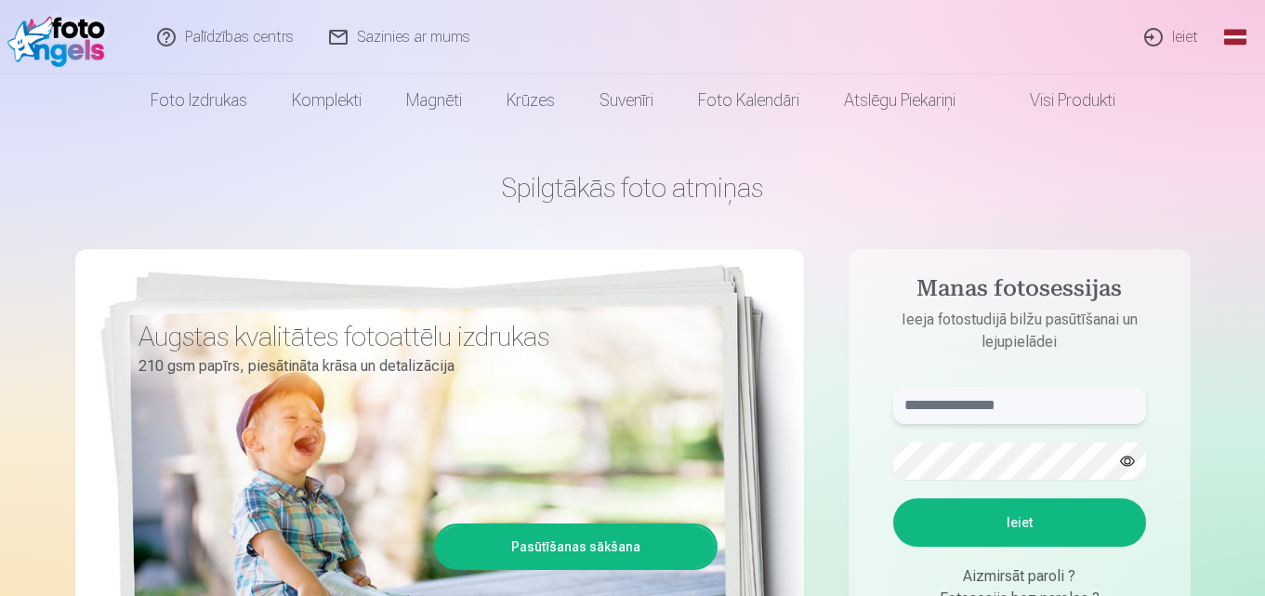
drag, startPoint x: 938, startPoint y: 413, endPoint x: 959, endPoint y: 404, distance: 23.0
click at [938, 413] on input "text" at bounding box center [1019, 405] width 253 height 37
click at [959, 404] on input "text" at bounding box center [1019, 405] width 253 height 37
type input "**********"
click at [967, 530] on button "Ieiet" at bounding box center [1019, 522] width 253 height 48
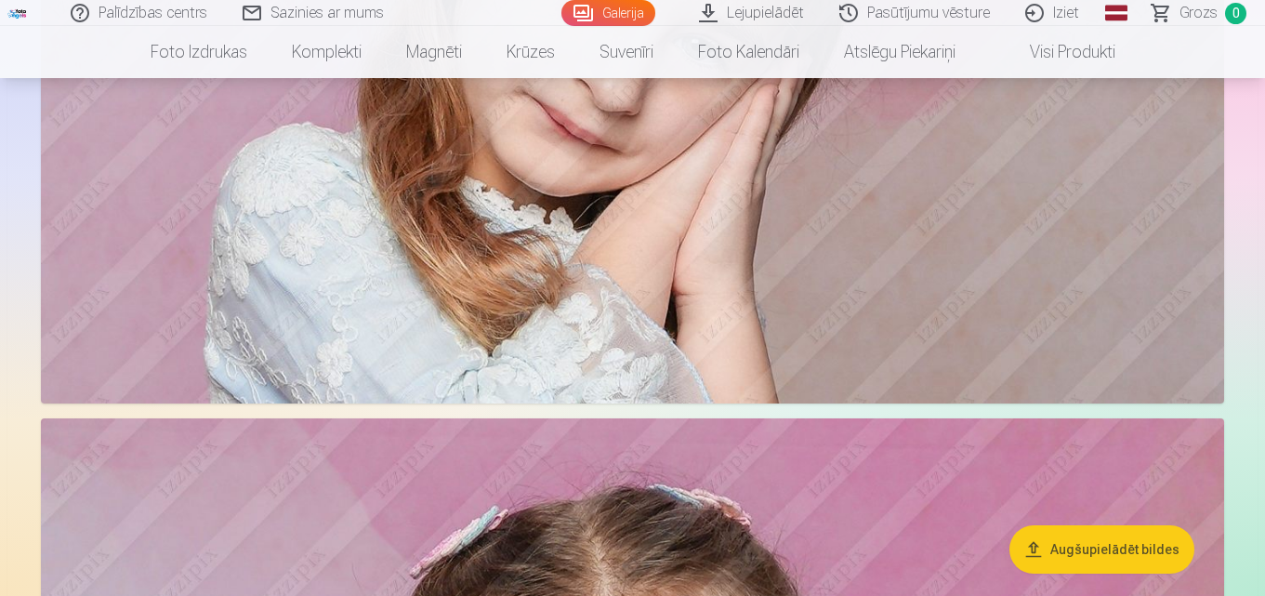
scroll to position [15447, 0]
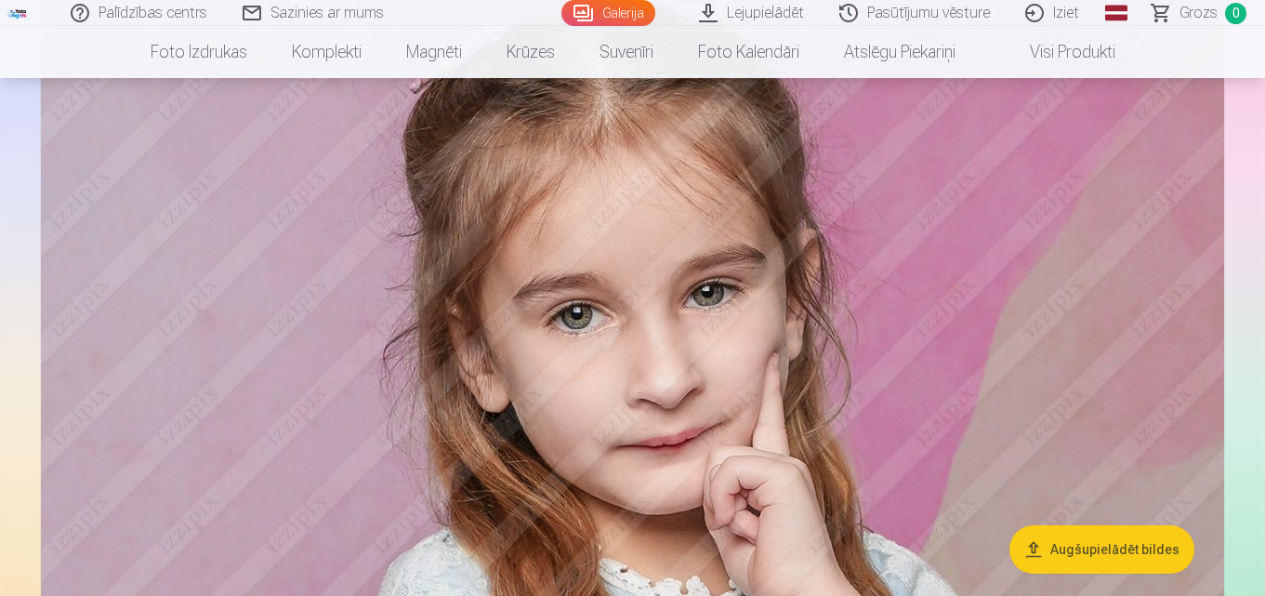
click at [613, 7] on link "Galerija" at bounding box center [608, 13] width 94 height 26
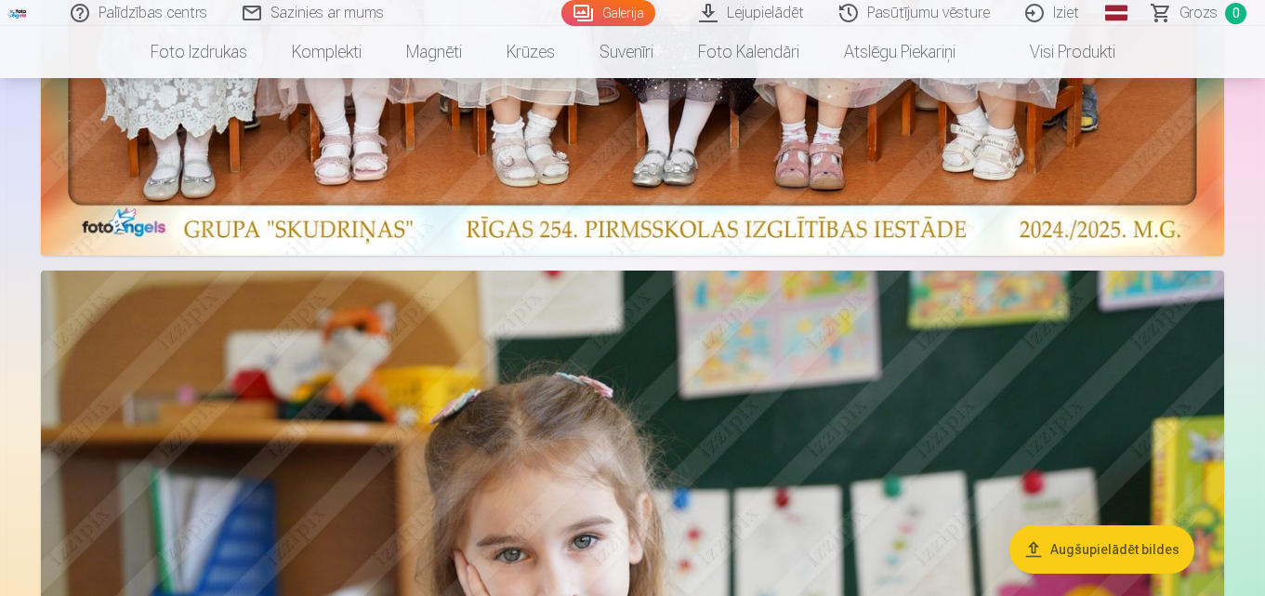
scroll to position [1039, 0]
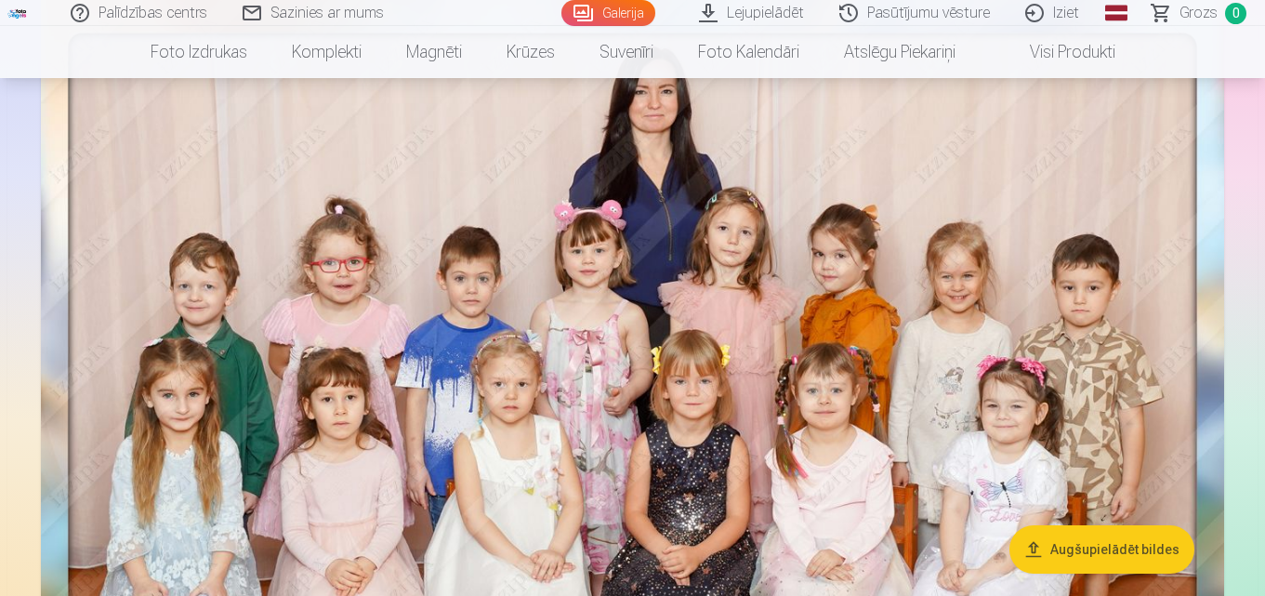
click at [1118, 9] on link "Global" at bounding box center [1115, 13] width 37 height 26
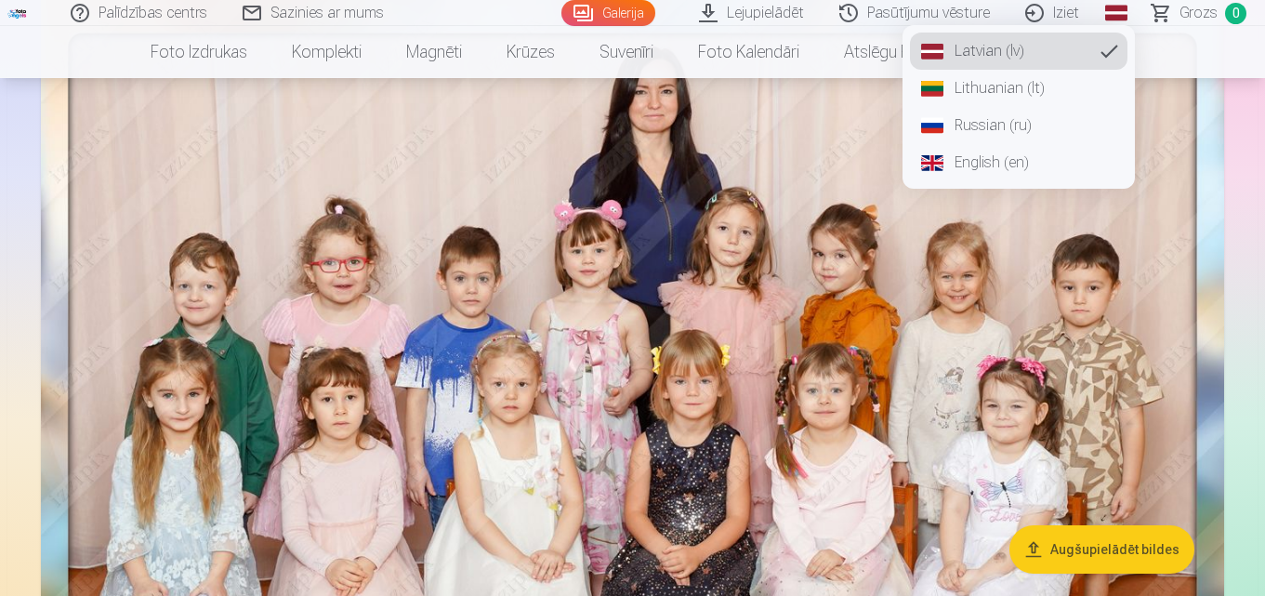
click at [984, 129] on link "Russian (ru)" at bounding box center [1018, 125] width 217 height 37
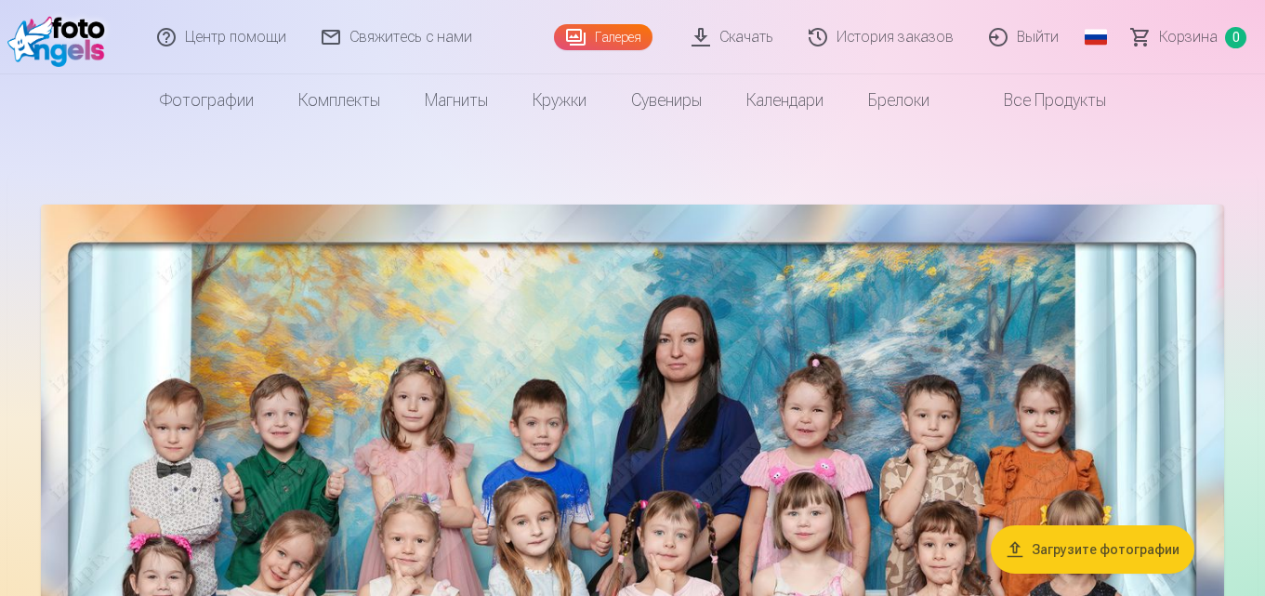
click at [861, 24] on link "История заказов" at bounding box center [882, 37] width 180 height 74
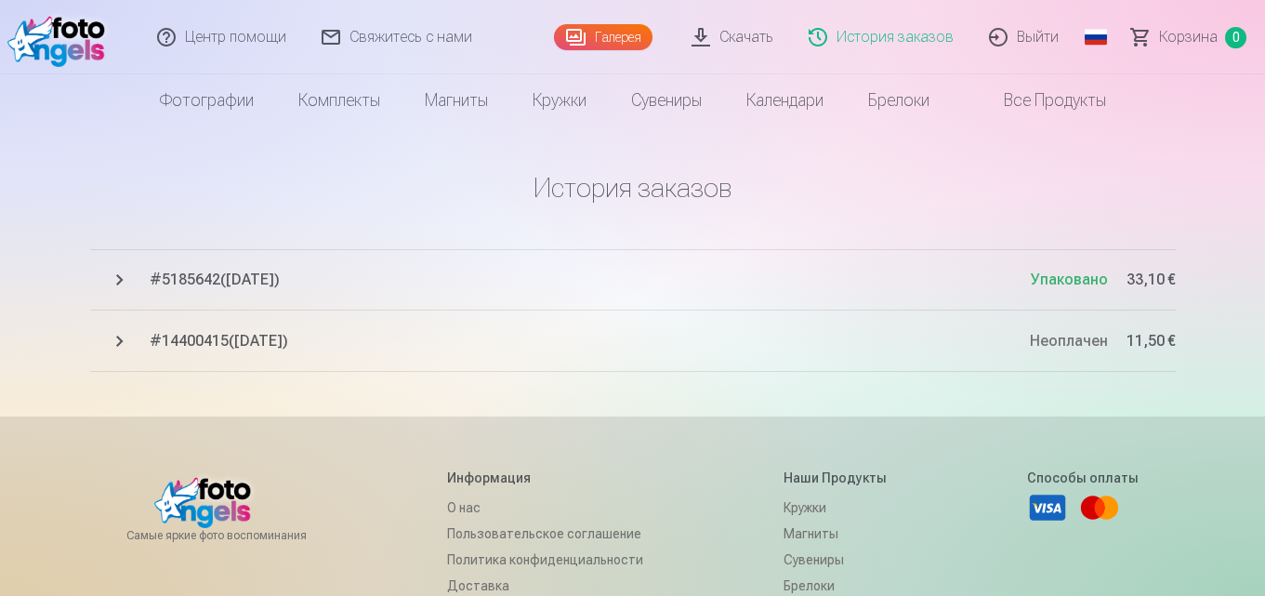
click at [1079, 282] on span "Упаковано" at bounding box center [1069, 279] width 77 height 18
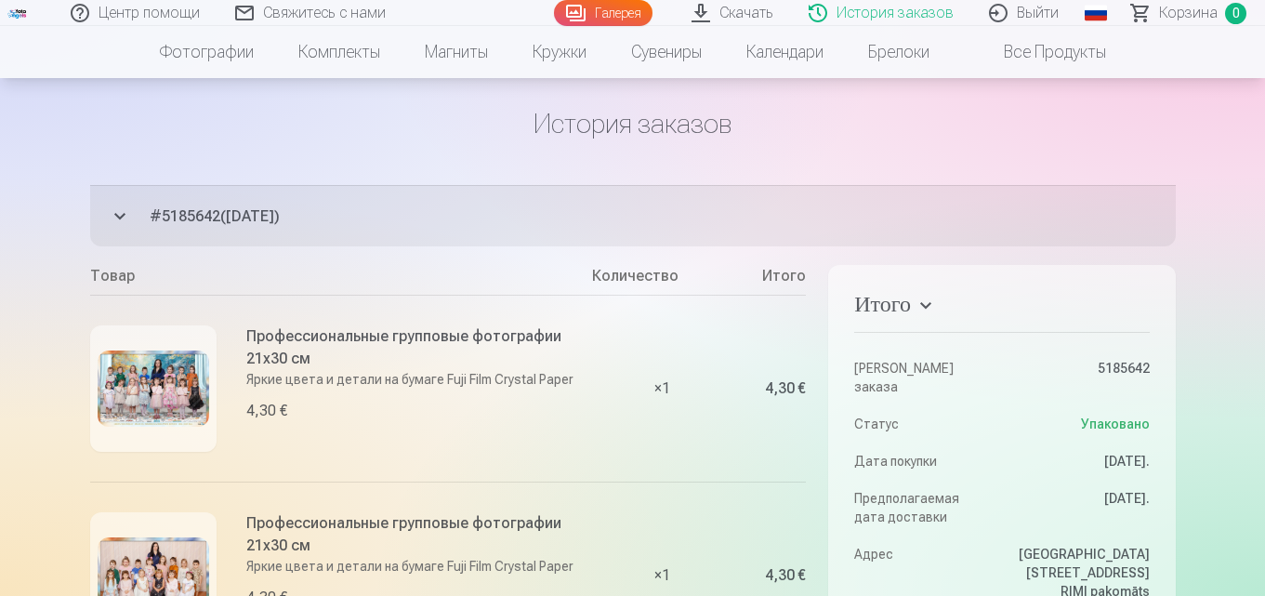
scroll to position [60, 0]
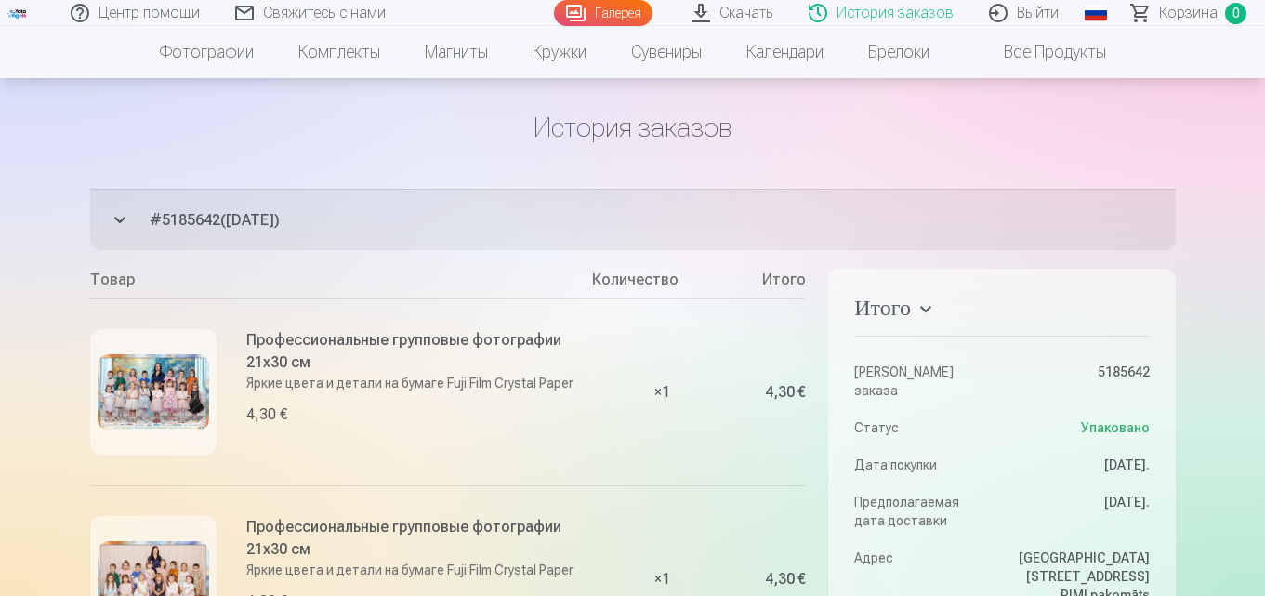
click at [736, 7] on link "Скачать" at bounding box center [733, 13] width 117 height 26
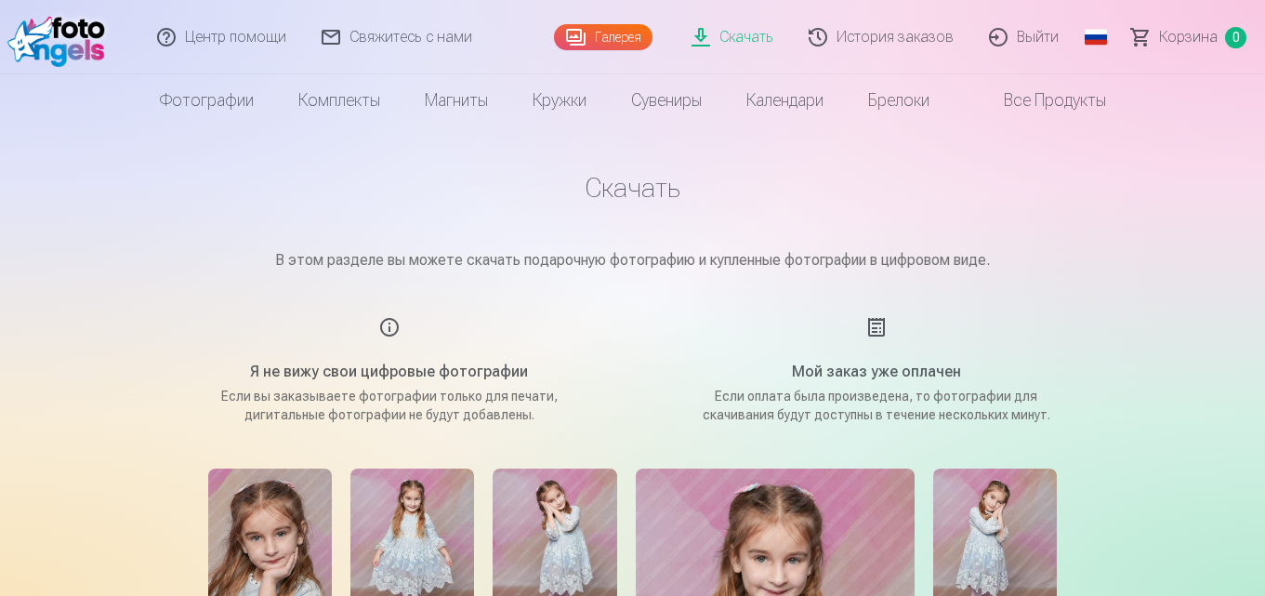
click at [1128, 124] on li "Все продукты" at bounding box center [1040, 100] width 177 height 52
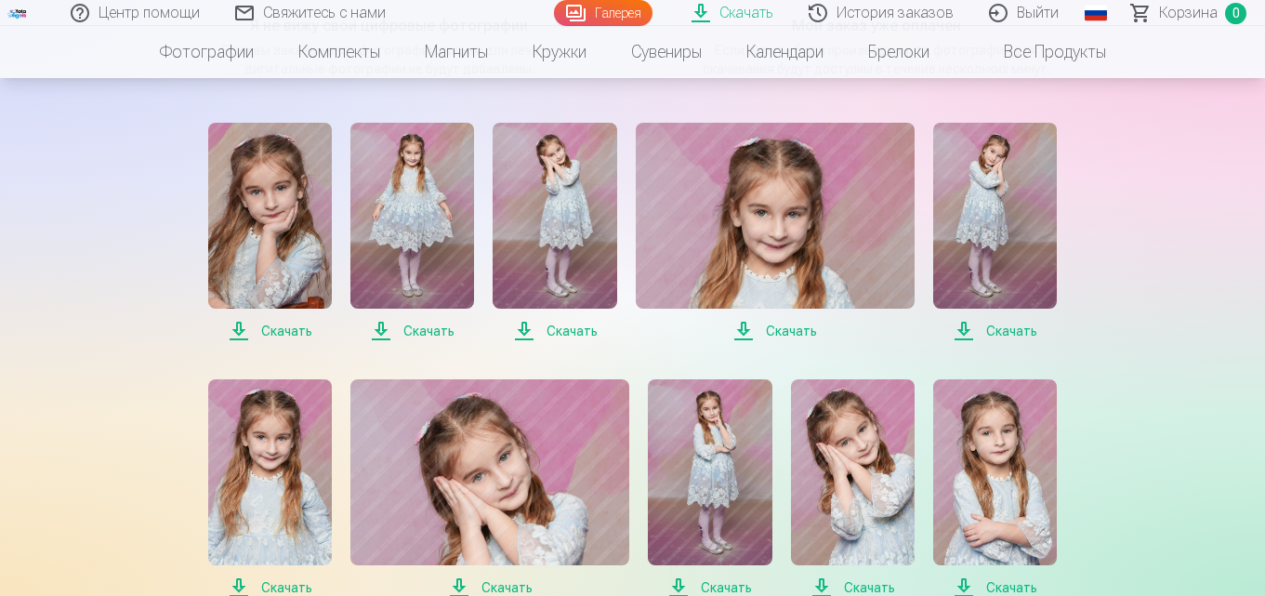
scroll to position [356, 0]
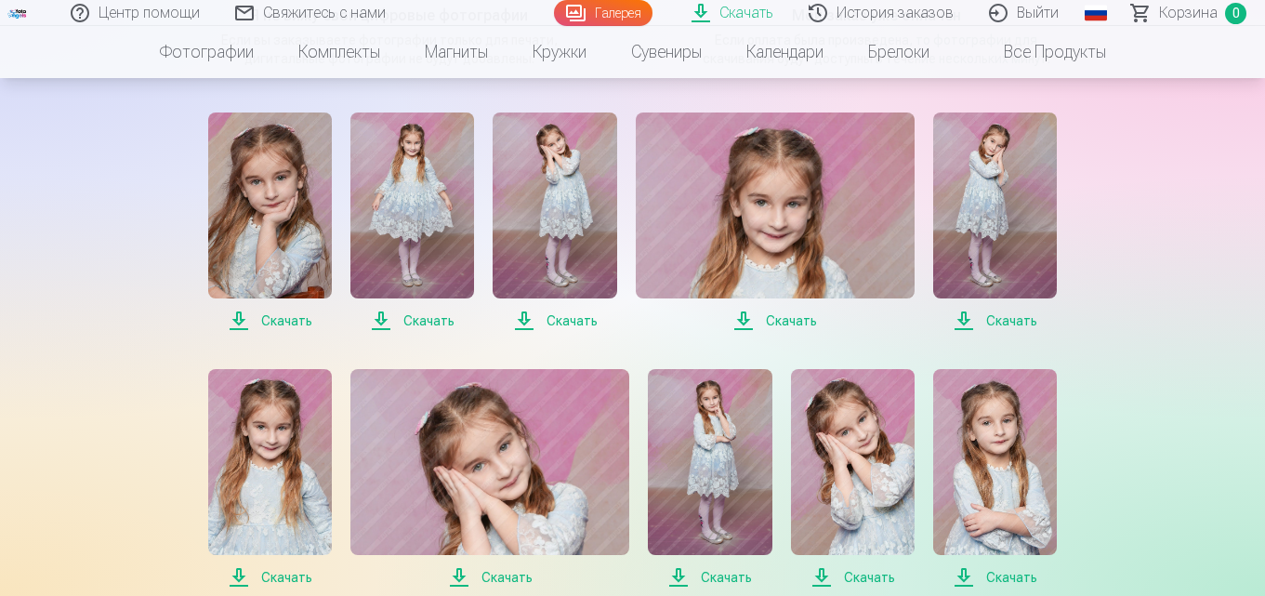
click at [281, 322] on span "Скачать" at bounding box center [270, 320] width 124 height 22
click at [415, 313] on span "Скачать" at bounding box center [412, 320] width 124 height 22
click at [537, 320] on span "Скачать" at bounding box center [555, 320] width 124 height 22
click at [750, 326] on span "Скачать" at bounding box center [775, 320] width 279 height 22
click at [964, 325] on span "Скачать" at bounding box center [995, 320] width 124 height 22
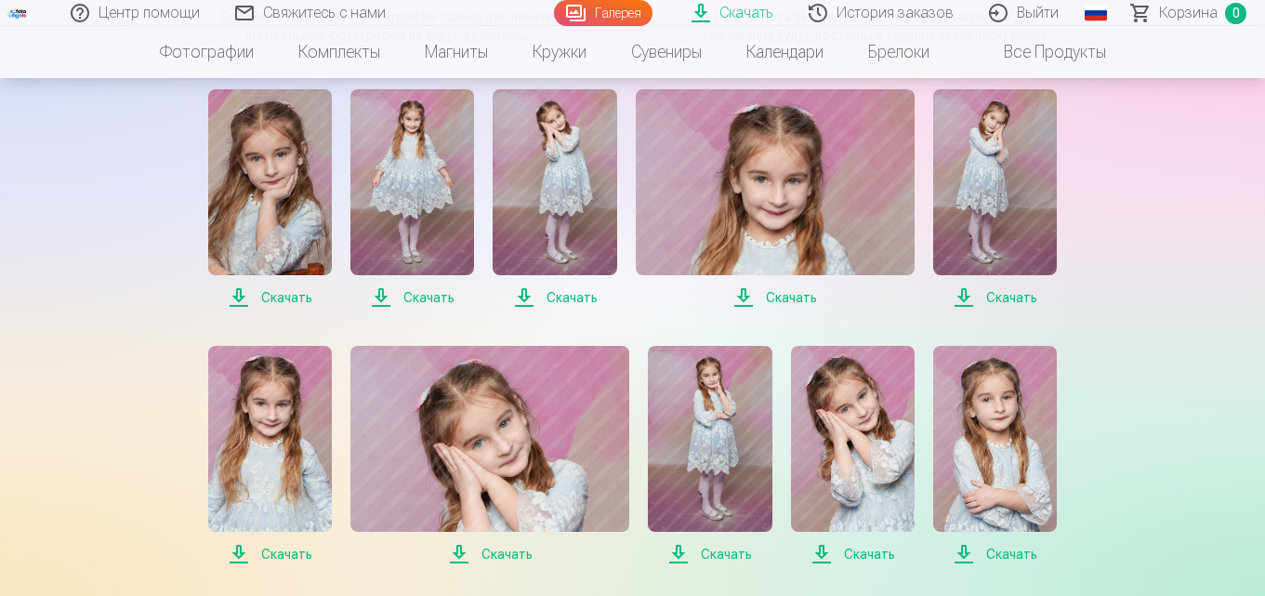
scroll to position [495, 0]
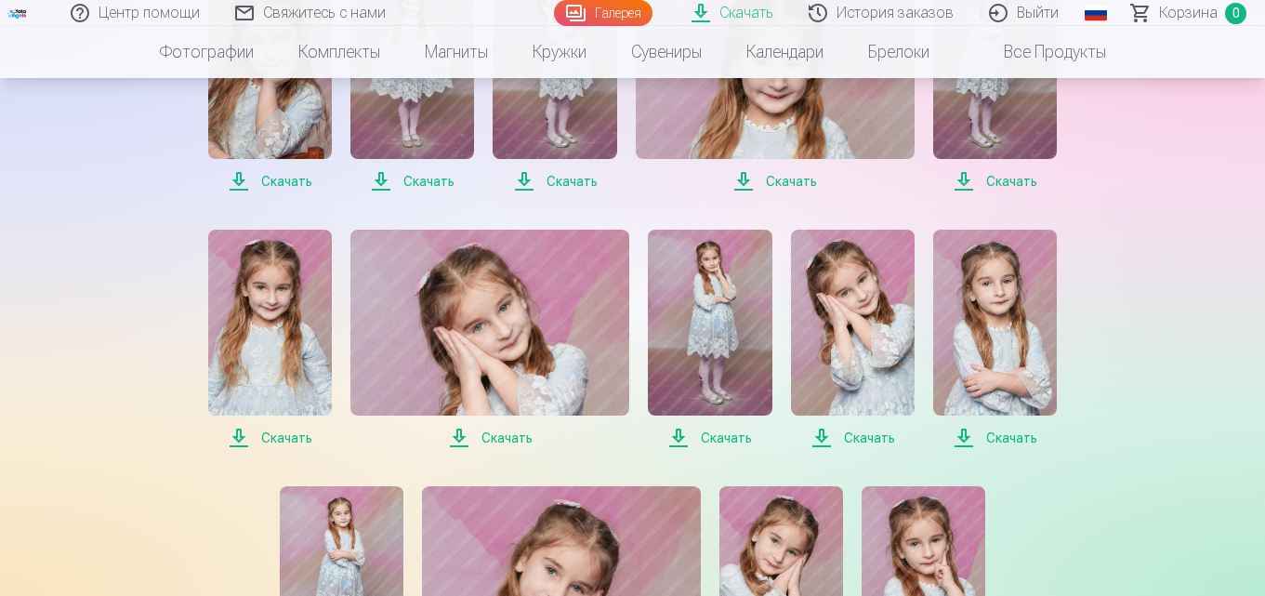
click at [244, 437] on span "Скачать" at bounding box center [270, 438] width 124 height 22
click at [463, 433] on span "Скачать" at bounding box center [489, 438] width 279 height 22
click at [678, 437] on span "Скачать" at bounding box center [710, 438] width 124 height 22
click at [824, 433] on span "Скачать" at bounding box center [853, 438] width 124 height 22
click at [683, 436] on span "Скачать" at bounding box center [710, 438] width 124 height 22
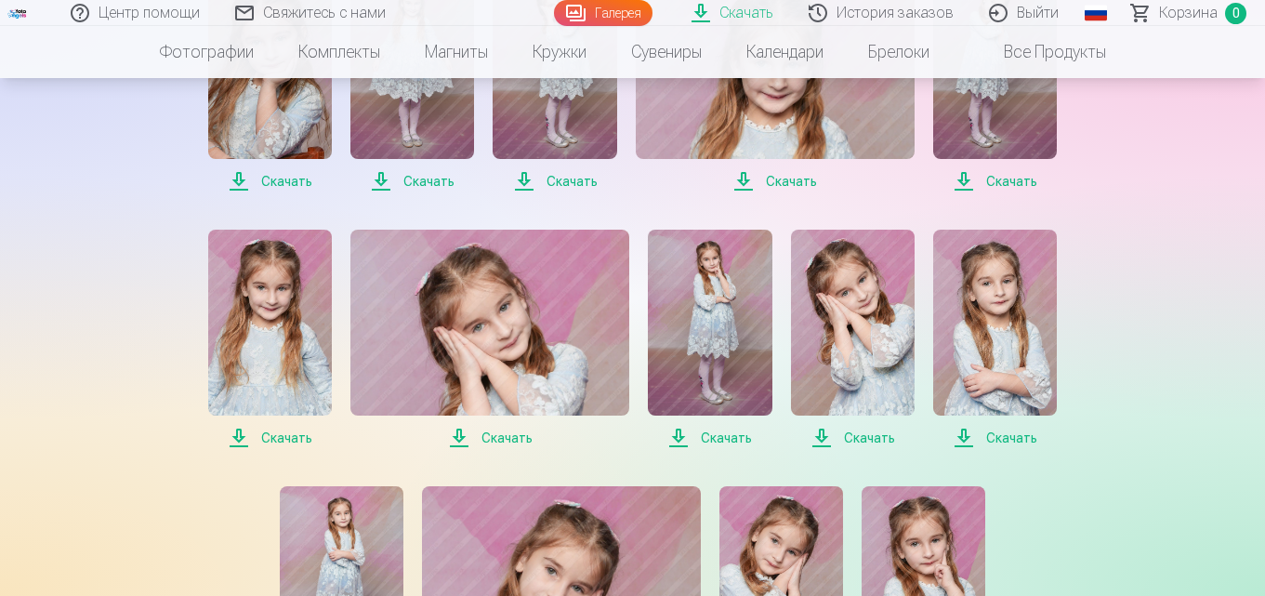
click at [825, 439] on span "Скачать" at bounding box center [853, 438] width 124 height 22
click at [1004, 440] on span "Скачать" at bounding box center [995, 438] width 124 height 22
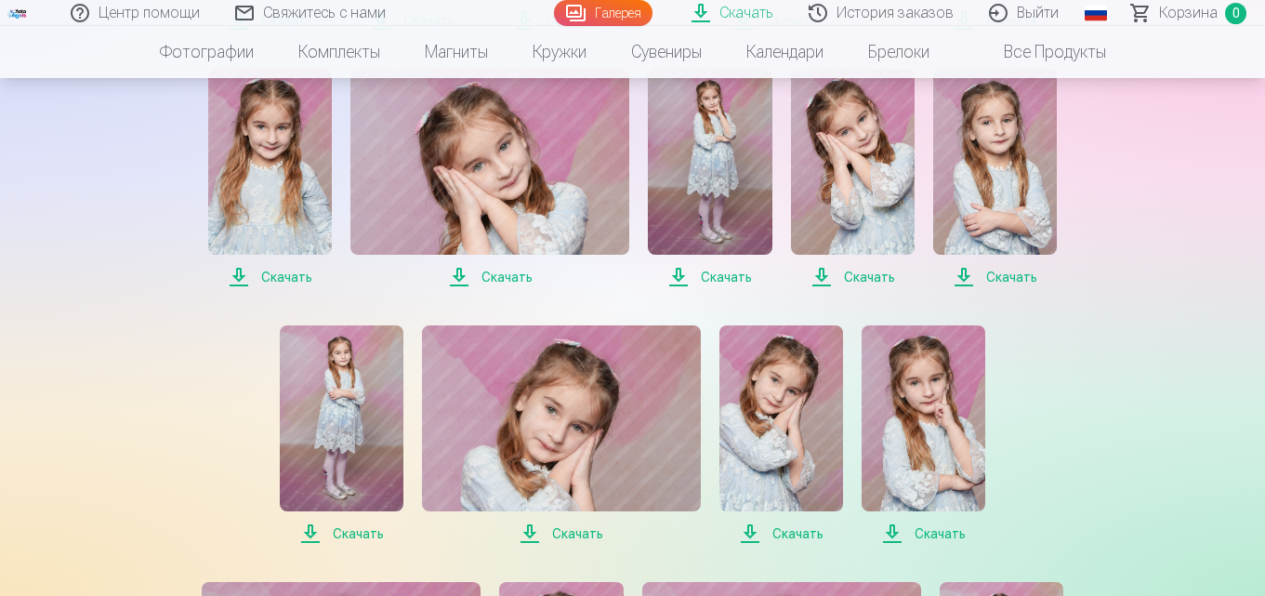
scroll to position [725, 0]
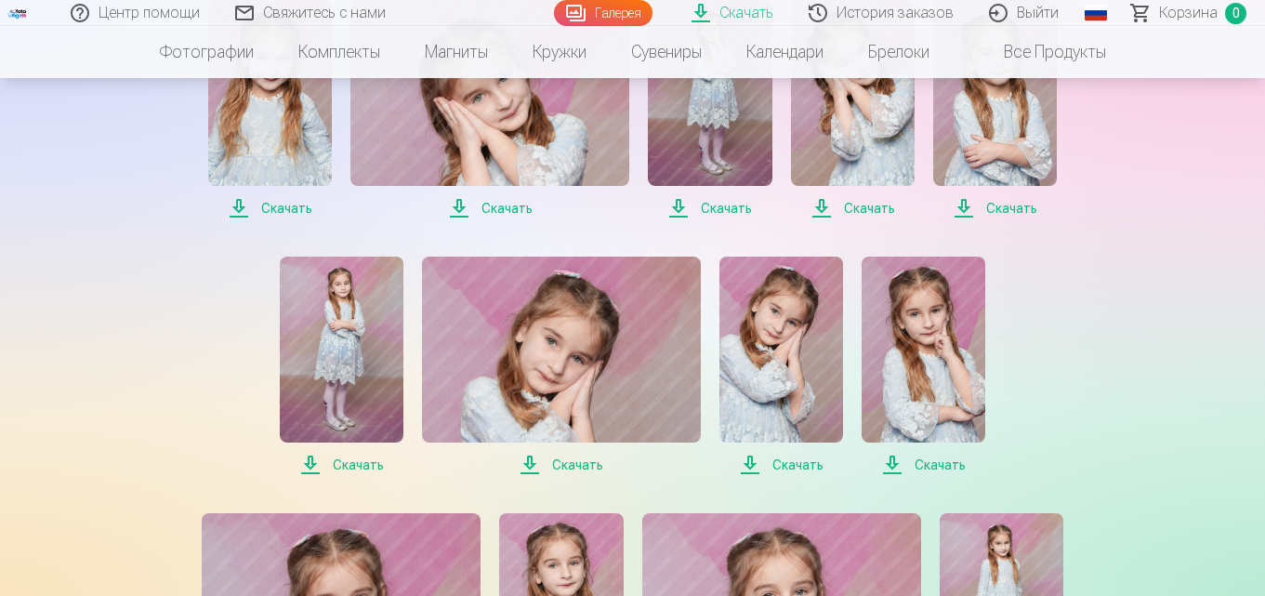
click at [330, 467] on span "Скачать" at bounding box center [342, 464] width 124 height 22
click at [542, 465] on span "Скачать" at bounding box center [561, 464] width 279 height 22
click at [939, 462] on span "Скачать" at bounding box center [923, 464] width 124 height 22
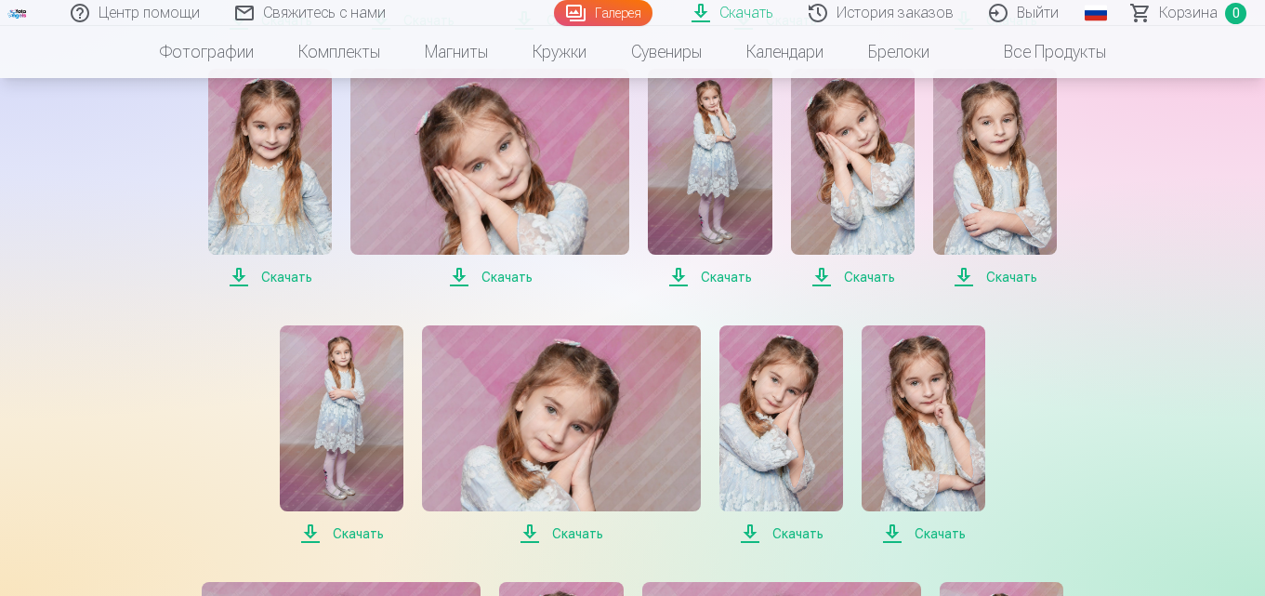
scroll to position [782, 0]
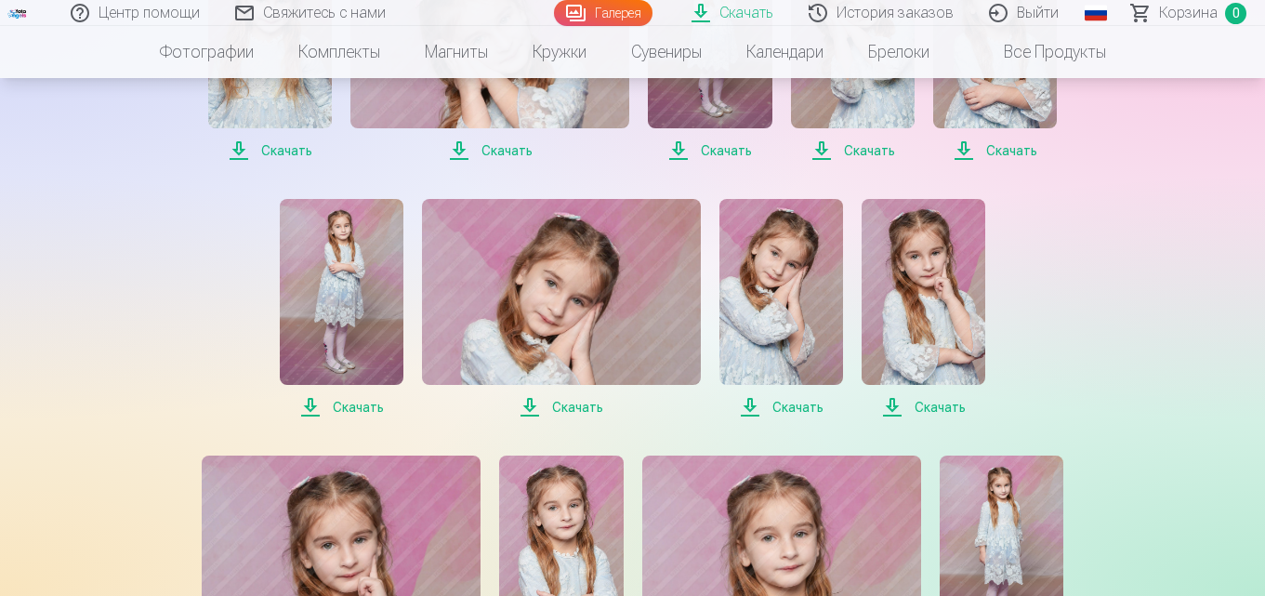
click at [308, 406] on span "Скачать" at bounding box center [342, 407] width 124 height 22
click at [776, 403] on span "Скачать" at bounding box center [781, 407] width 124 height 22
click at [927, 411] on span "Скачать" at bounding box center [923, 407] width 124 height 22
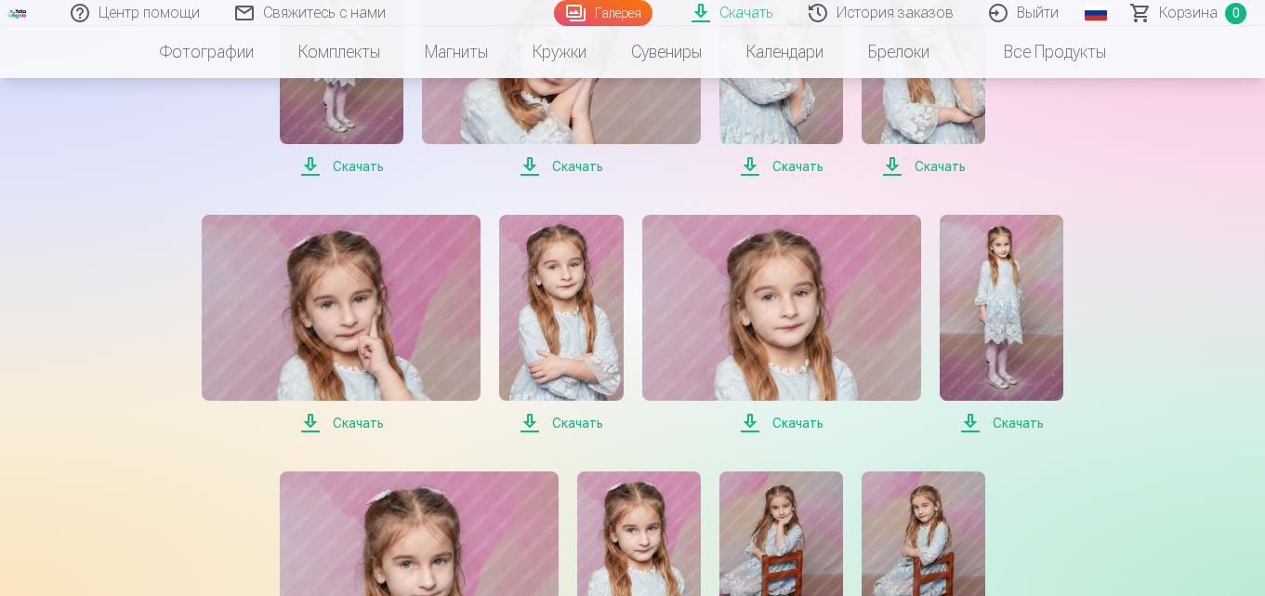
scroll to position [1047, 0]
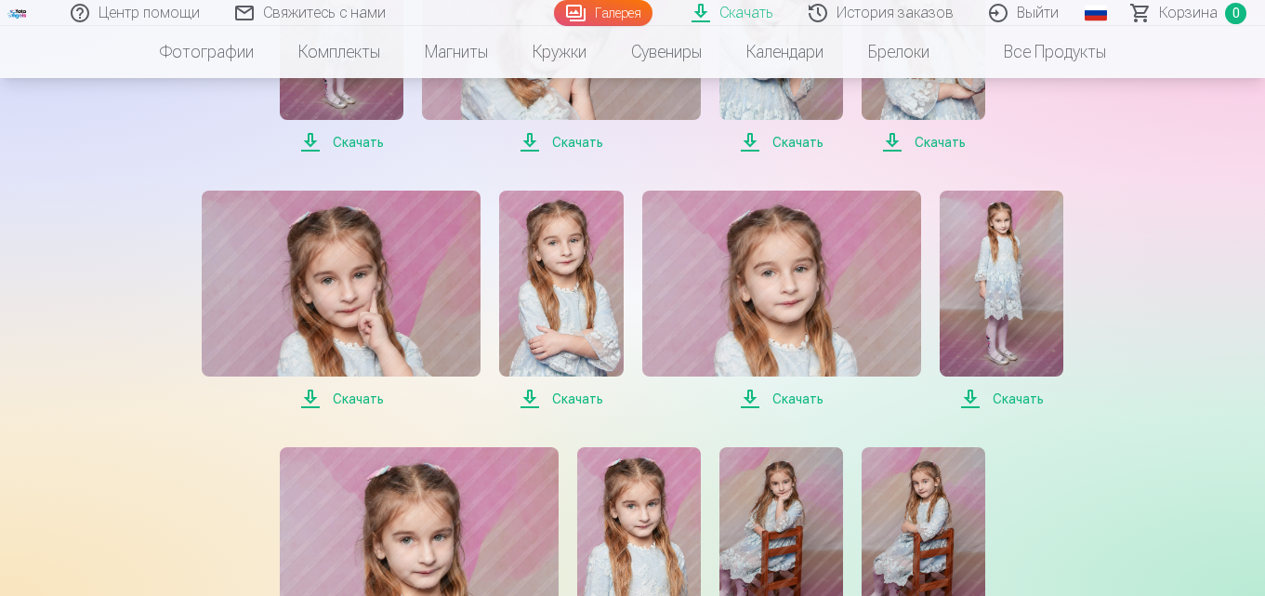
click at [348, 389] on span "Скачать" at bounding box center [341, 398] width 279 height 22
click at [791, 398] on span "Скачать" at bounding box center [781, 398] width 279 height 22
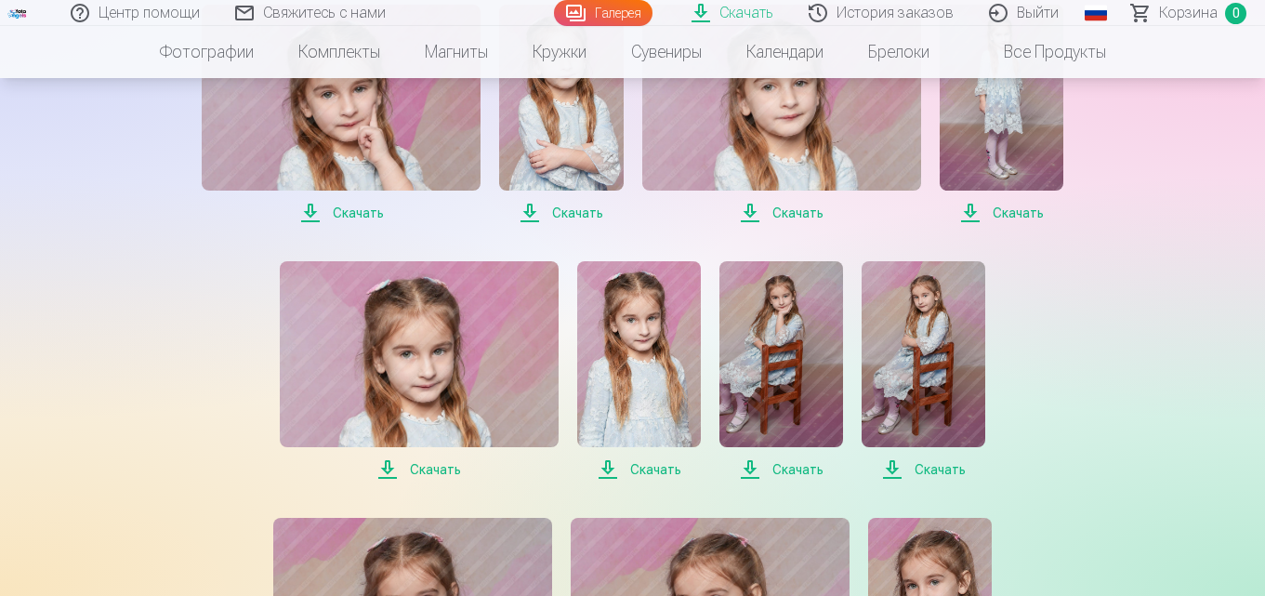
click at [433, 471] on span "Скачать" at bounding box center [419, 469] width 279 height 22
click at [440, 470] on span "Скачать" at bounding box center [419, 469] width 279 height 22
click at [789, 461] on span "Скачать" at bounding box center [781, 469] width 124 height 22
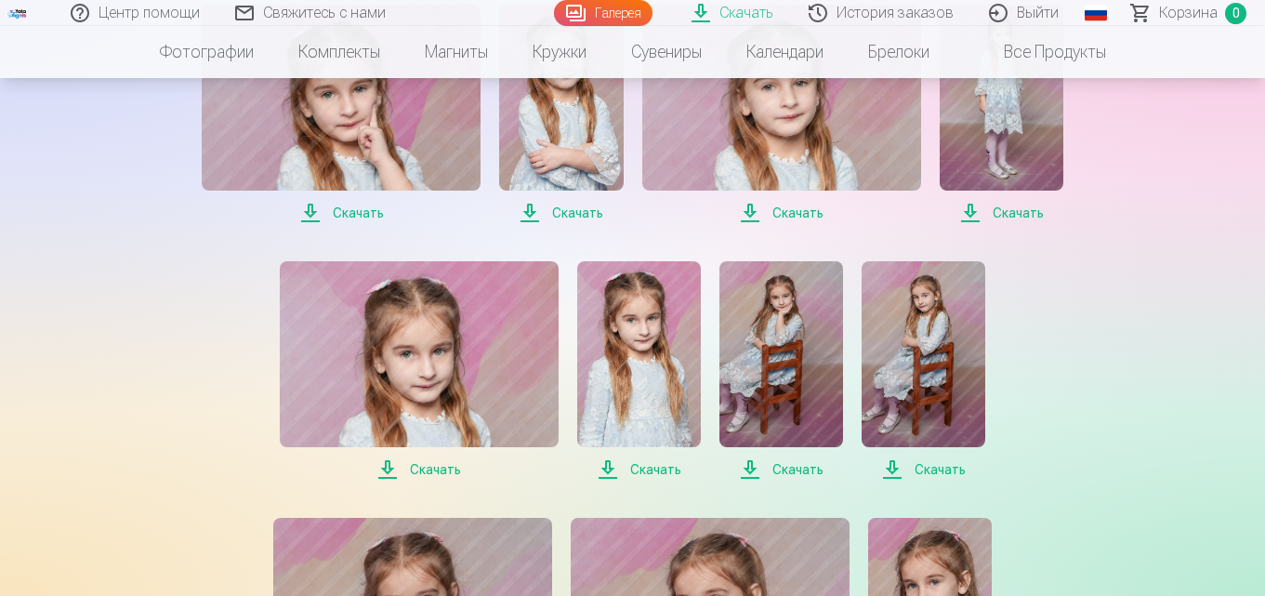
click at [790, 466] on span "Скачать" at bounding box center [781, 469] width 124 height 22
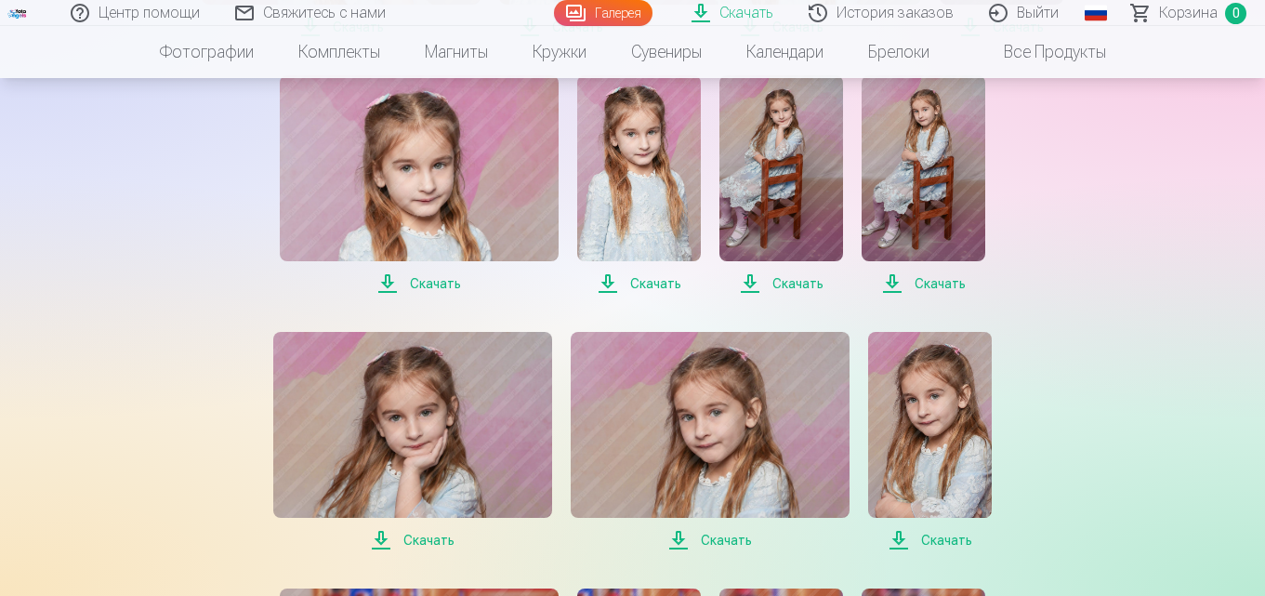
click at [921, 280] on span "Скачать" at bounding box center [923, 283] width 124 height 22
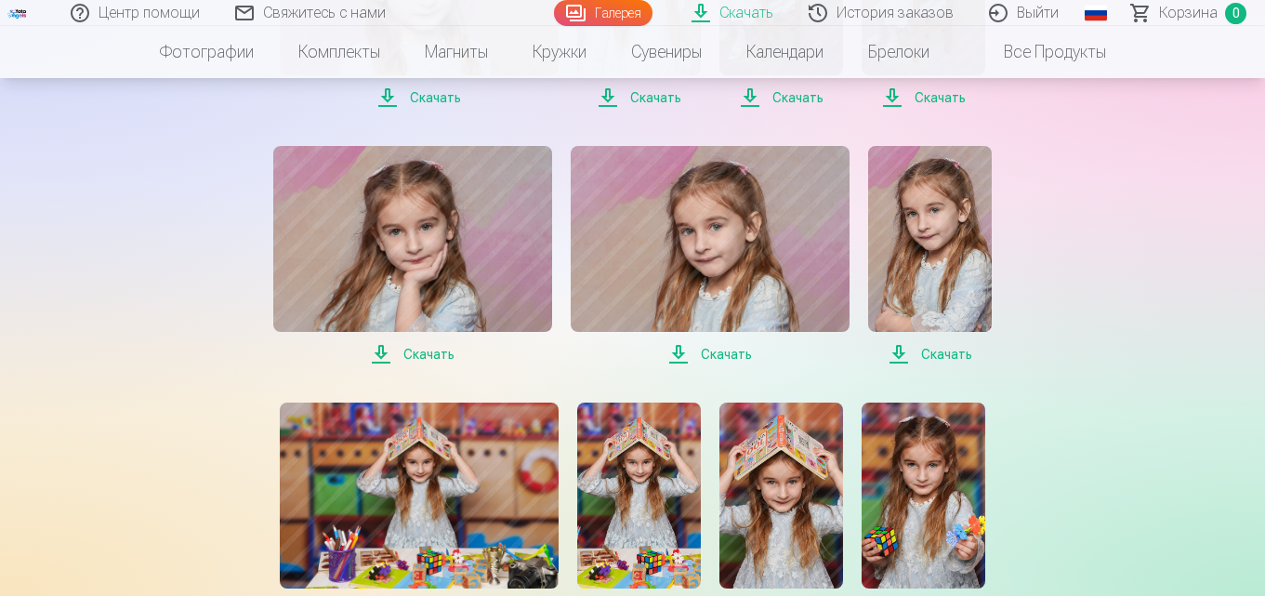
click at [384, 357] on span "Скачать" at bounding box center [412, 354] width 279 height 22
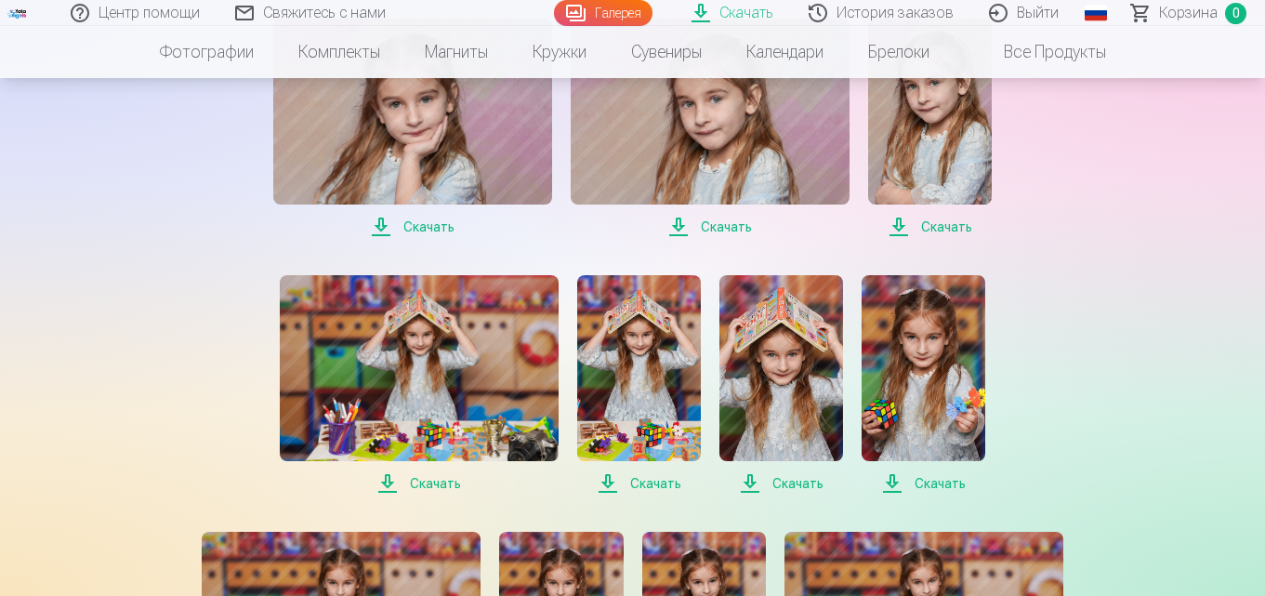
scroll to position [1715, 0]
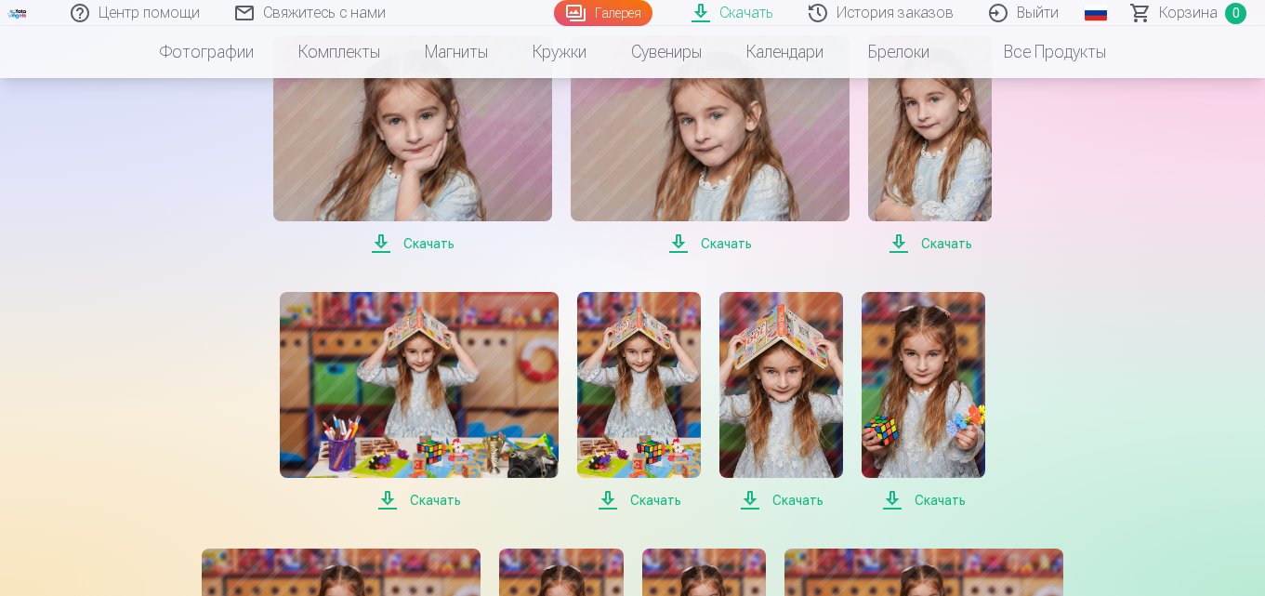
click at [939, 244] on span "Скачать" at bounding box center [930, 243] width 124 height 22
click at [382, 500] on span "Скачать" at bounding box center [419, 500] width 279 height 22
click at [756, 501] on span "Скачать" at bounding box center [781, 500] width 124 height 22
click at [894, 498] on span "Скачать" at bounding box center [923, 500] width 124 height 22
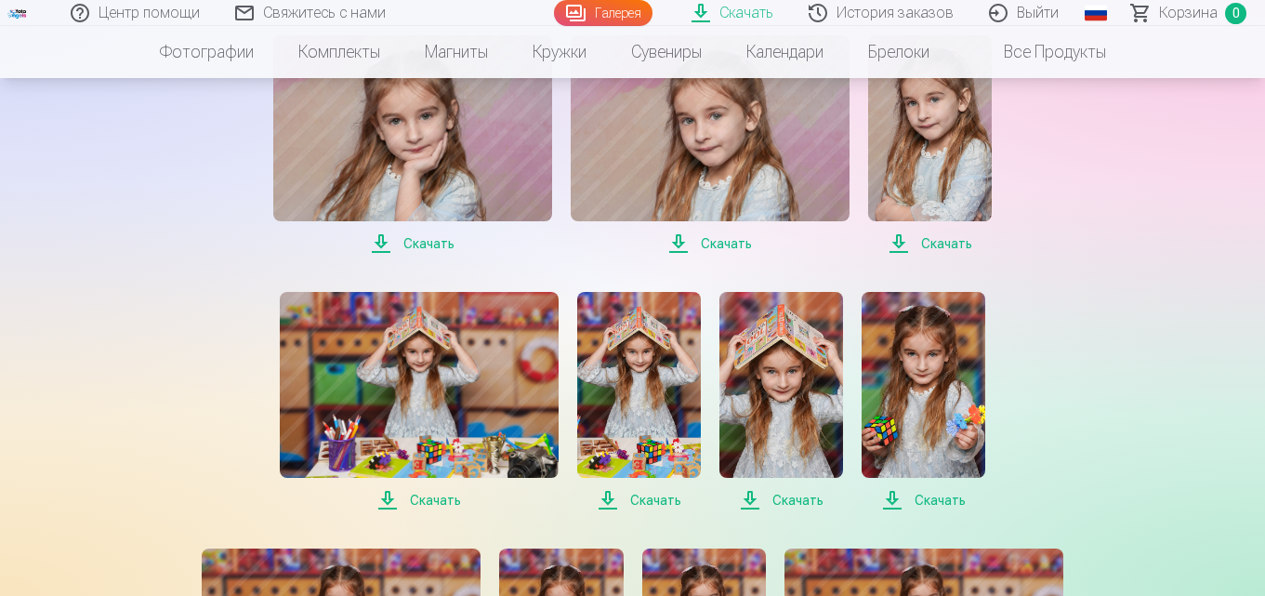
click at [894, 498] on span "Скачать" at bounding box center [923, 500] width 124 height 22
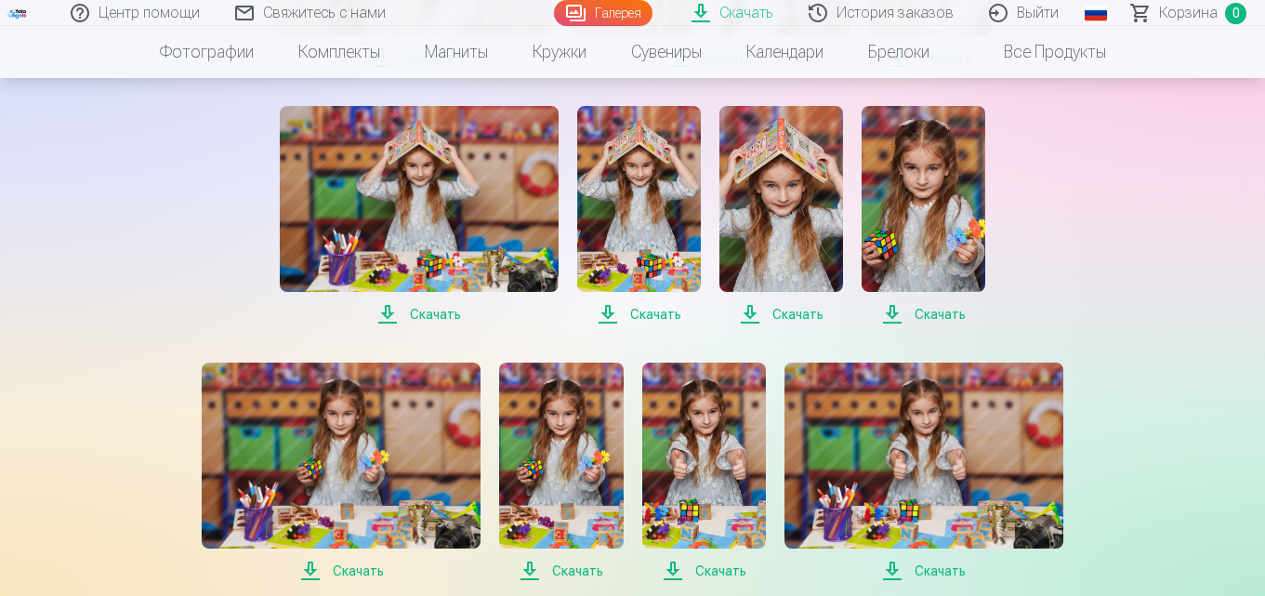
scroll to position [2087, 0]
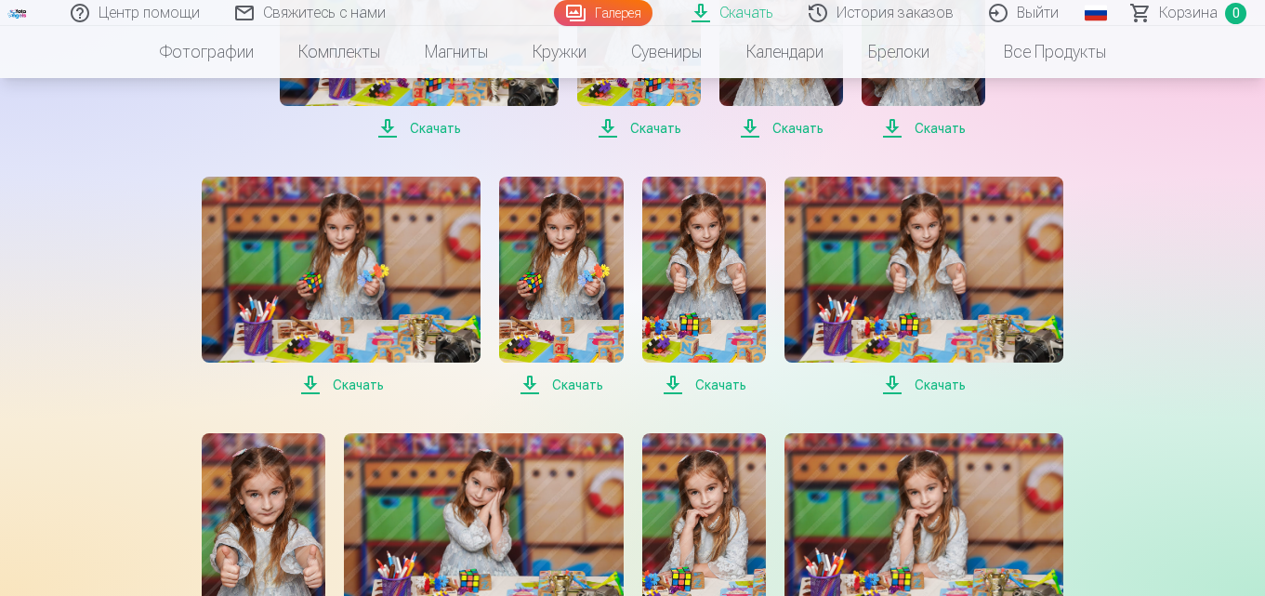
click at [345, 377] on span "Скачать" at bounding box center [341, 385] width 279 height 22
click at [947, 386] on span "Скачать" at bounding box center [923, 385] width 279 height 22
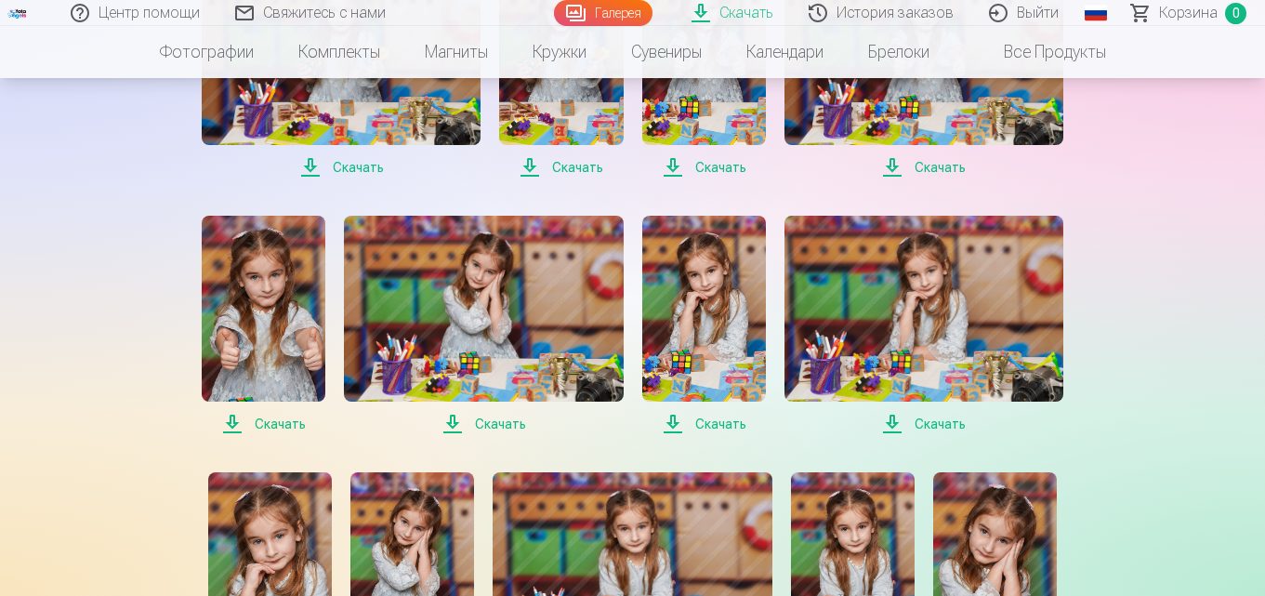
scroll to position [2273, 0]
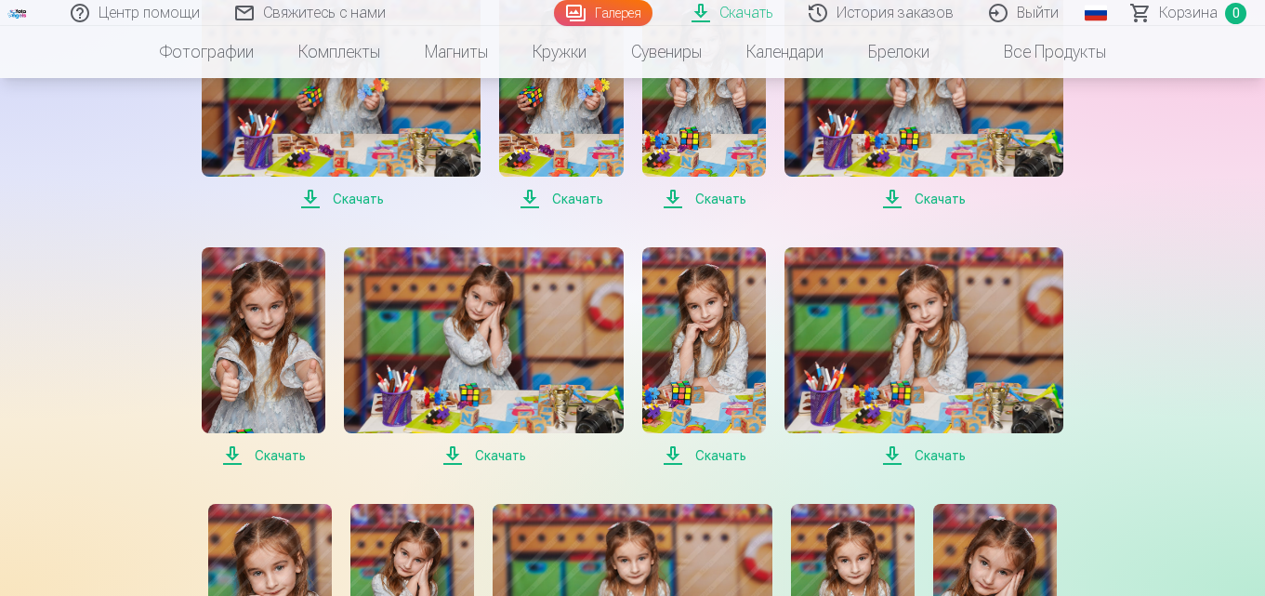
click at [236, 461] on span "Скачать" at bounding box center [264, 455] width 124 height 22
click at [235, 461] on span "Скачать" at bounding box center [264, 455] width 124 height 22
click at [449, 455] on span "Скачать" at bounding box center [483, 455] width 279 height 22
click at [674, 458] on span "Скачать" at bounding box center [704, 455] width 124 height 22
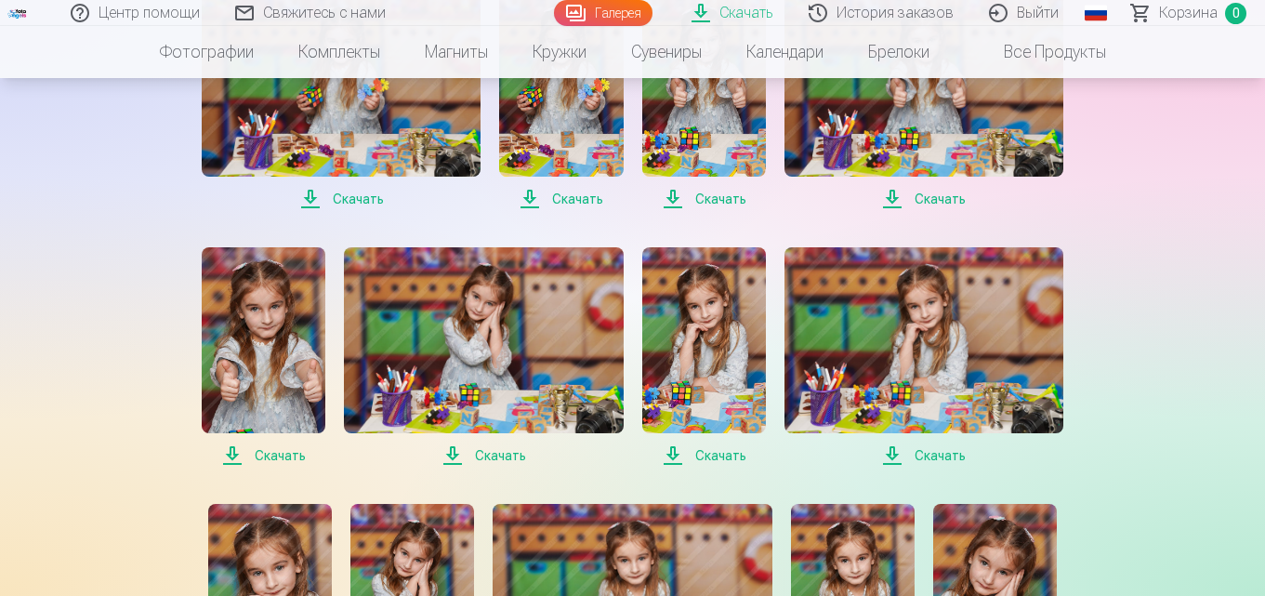
drag, startPoint x: 1222, startPoint y: 461, endPoint x: 1206, endPoint y: 462, distance: 15.8
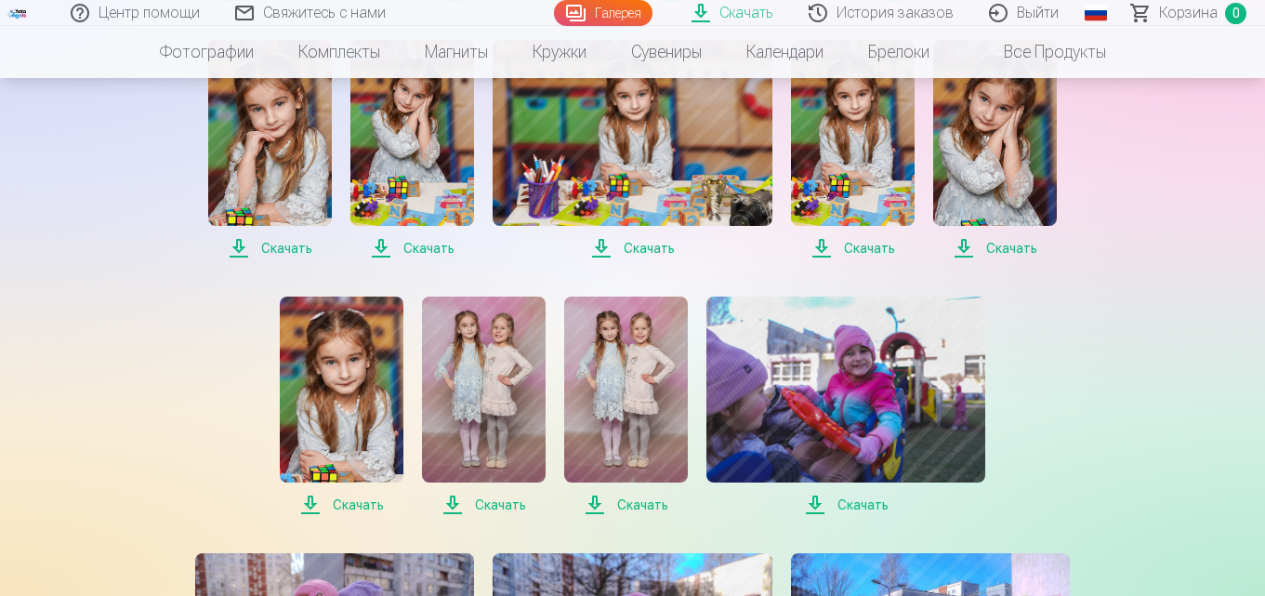
scroll to position [2738, 0]
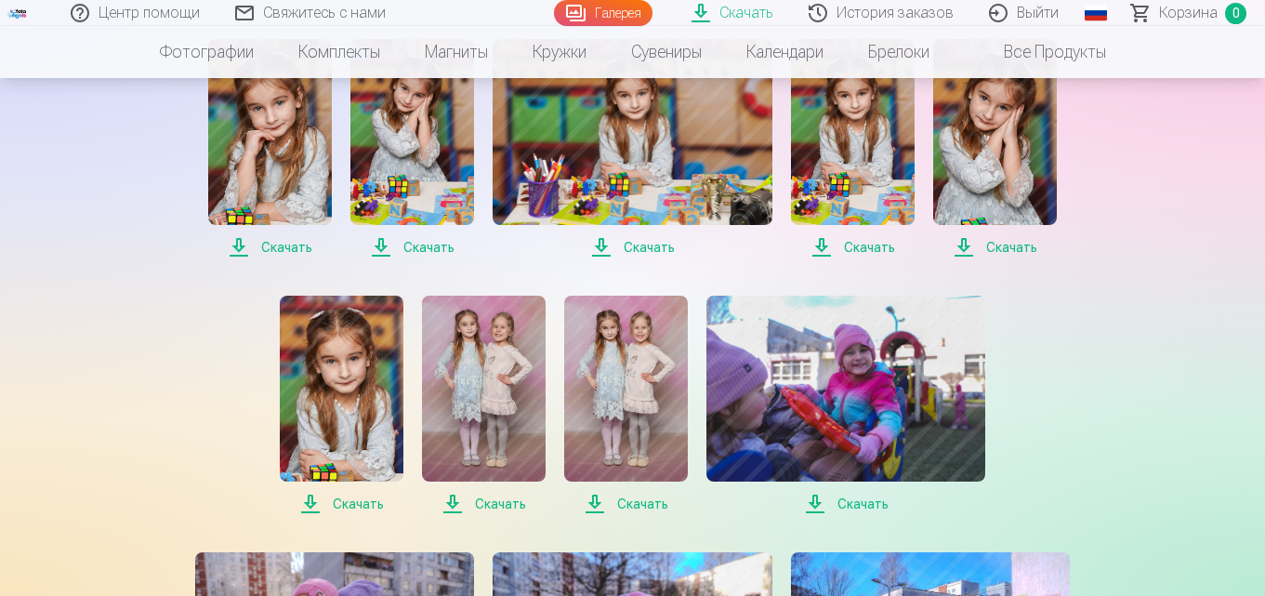
click at [255, 246] on span "Скачать" at bounding box center [270, 247] width 124 height 22
click at [627, 249] on span "Скачать" at bounding box center [632, 247] width 279 height 22
click at [831, 248] on span "Скачать" at bounding box center [853, 247] width 124 height 22
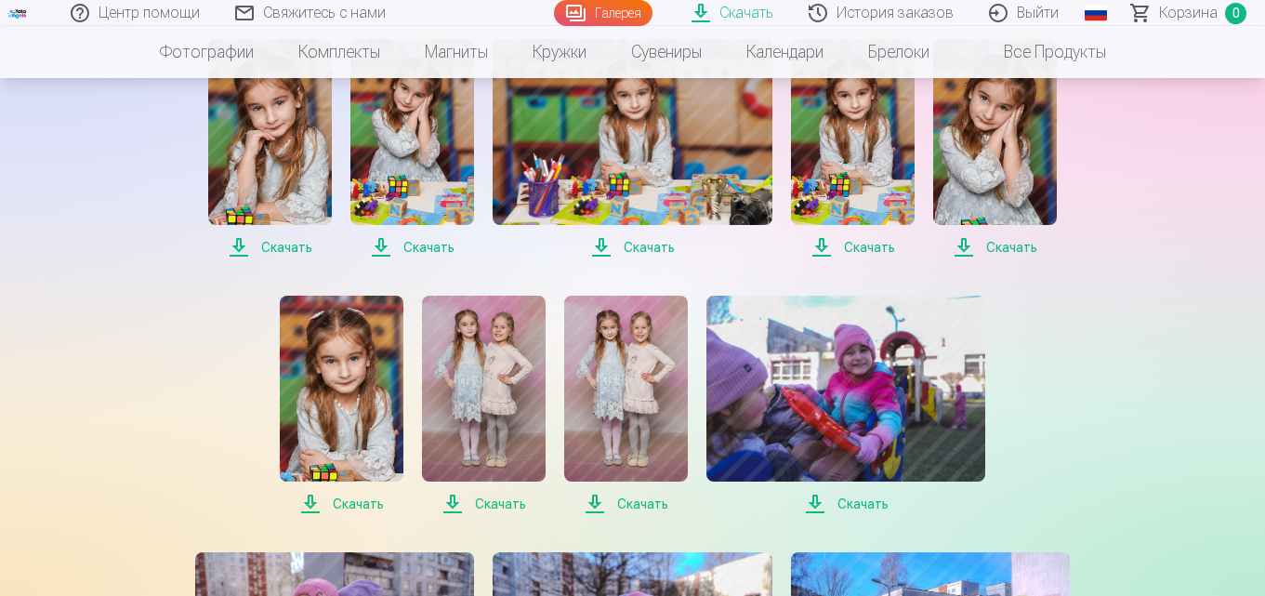
click at [635, 251] on span "Скачать" at bounding box center [632, 247] width 279 height 22
click at [979, 241] on span "Скачать" at bounding box center [995, 247] width 124 height 22
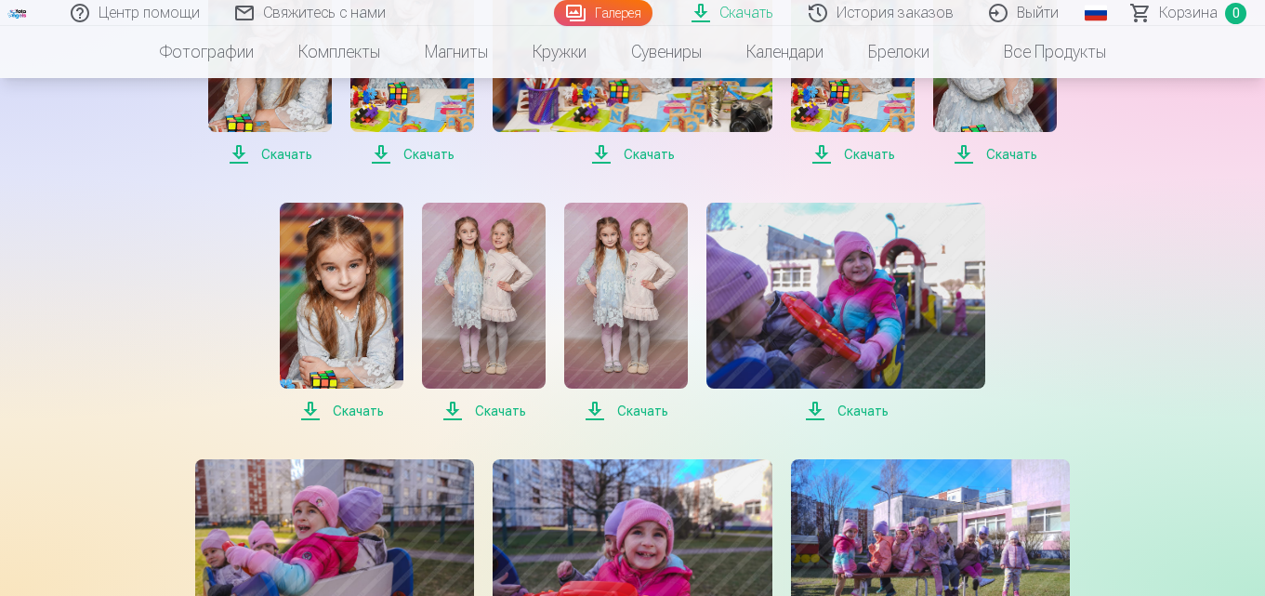
click at [346, 409] on span "Скачать" at bounding box center [342, 411] width 124 height 22
